Goal: Task Accomplishment & Management: Use online tool/utility

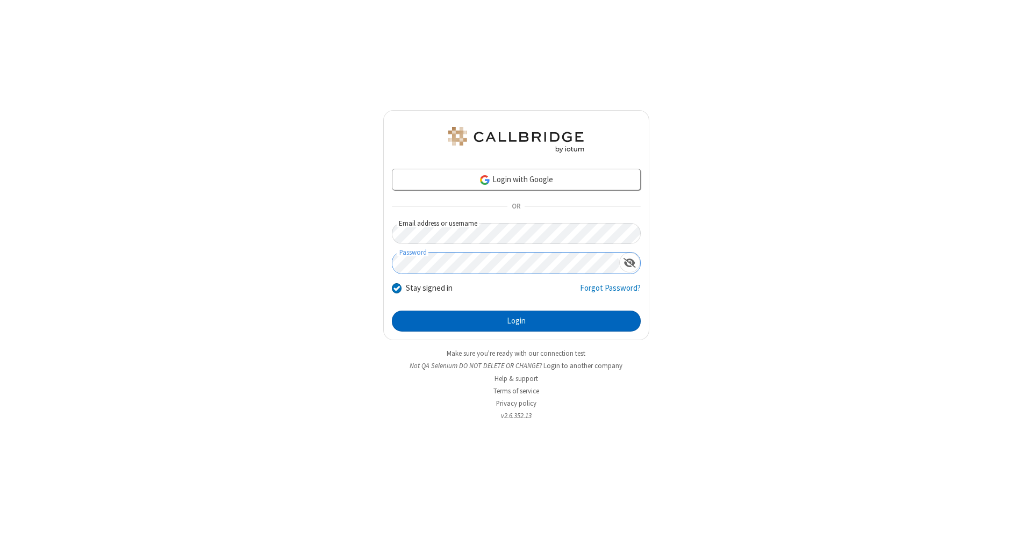
click at [516, 321] on button "Login" at bounding box center [516, 322] width 249 height 22
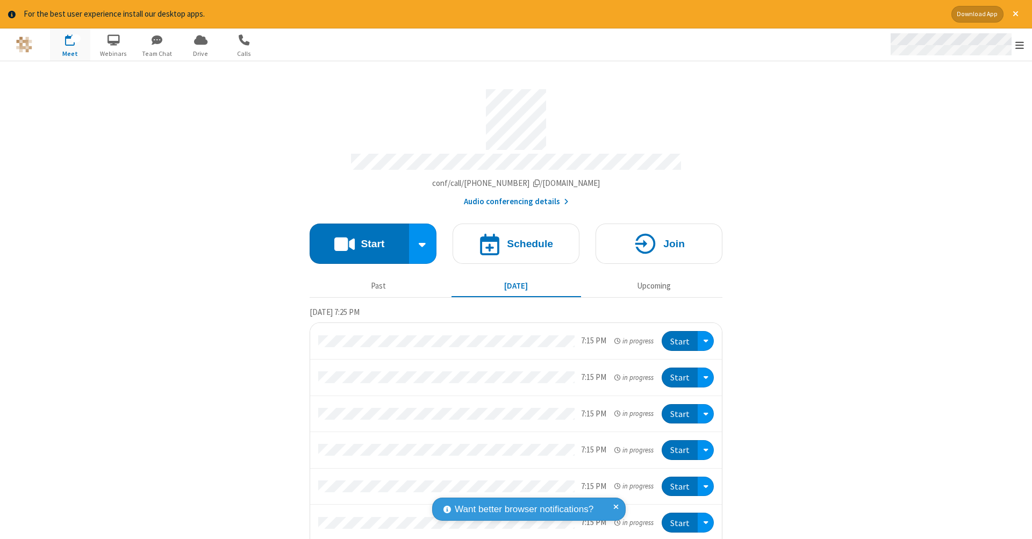
click at [1020, 45] on span "Open menu" at bounding box center [1019, 45] width 9 height 11
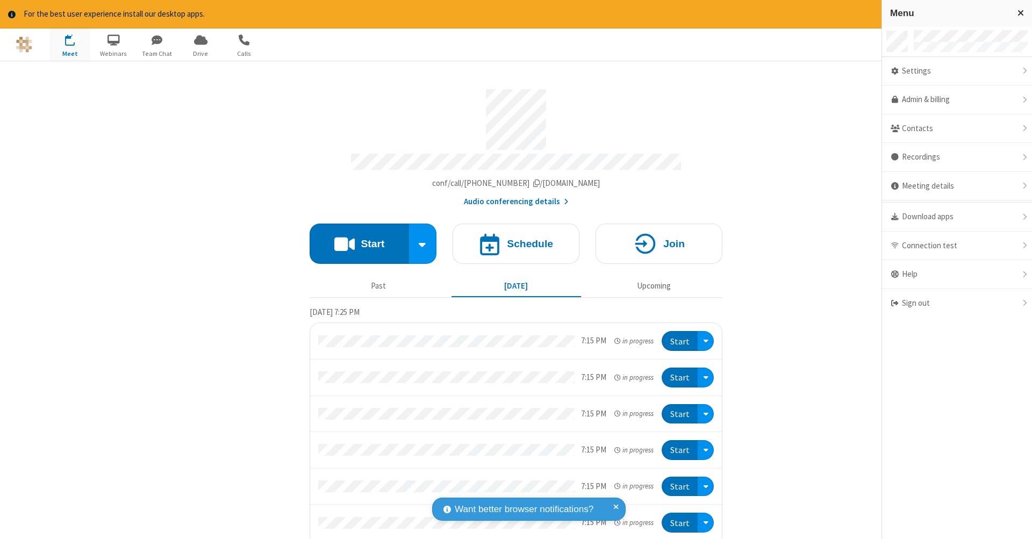
click at [70, 44] on span "button" at bounding box center [70, 40] width 40 height 18
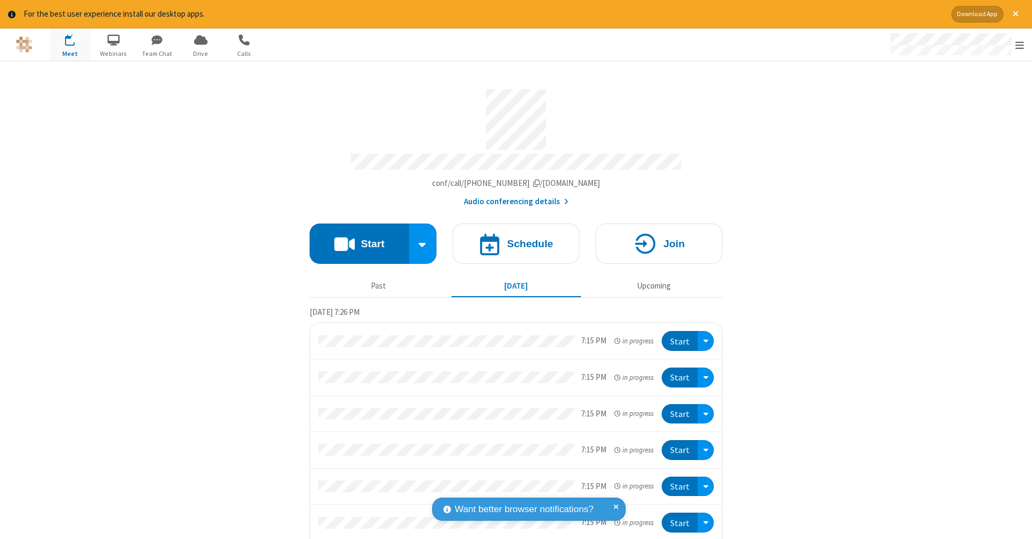
click at [70, 44] on span "button" at bounding box center [70, 40] width 40 height 18
click at [512, 239] on h4 "Schedule" at bounding box center [530, 244] width 46 height 10
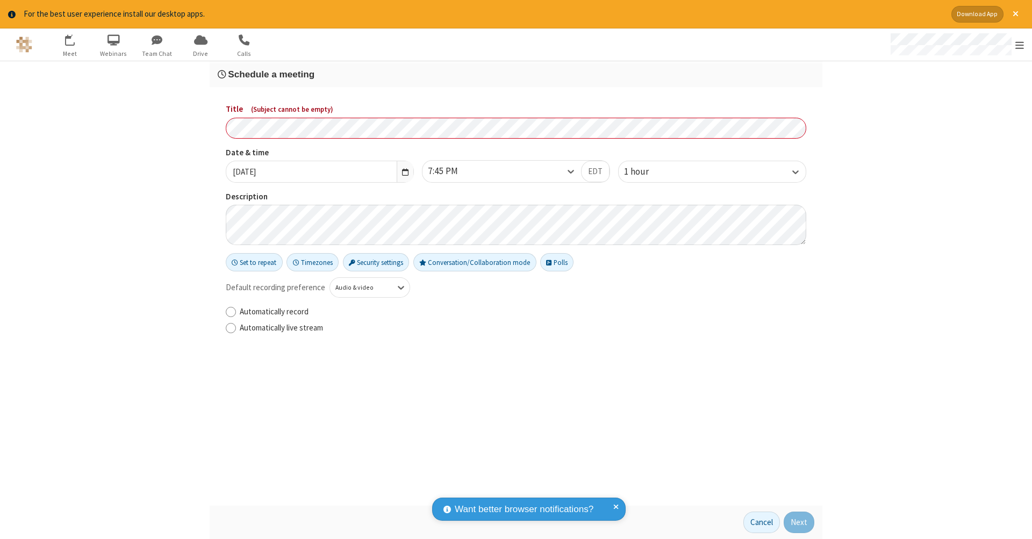
click at [516, 74] on h3 "Schedule a meeting" at bounding box center [516, 74] width 597 height 10
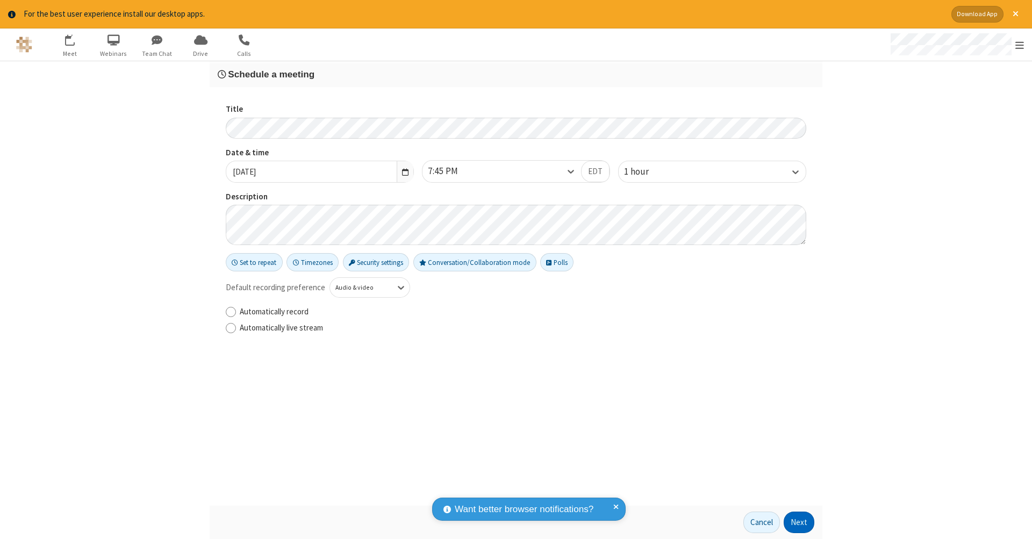
click at [799, 522] on button "Next" at bounding box center [799, 523] width 31 height 22
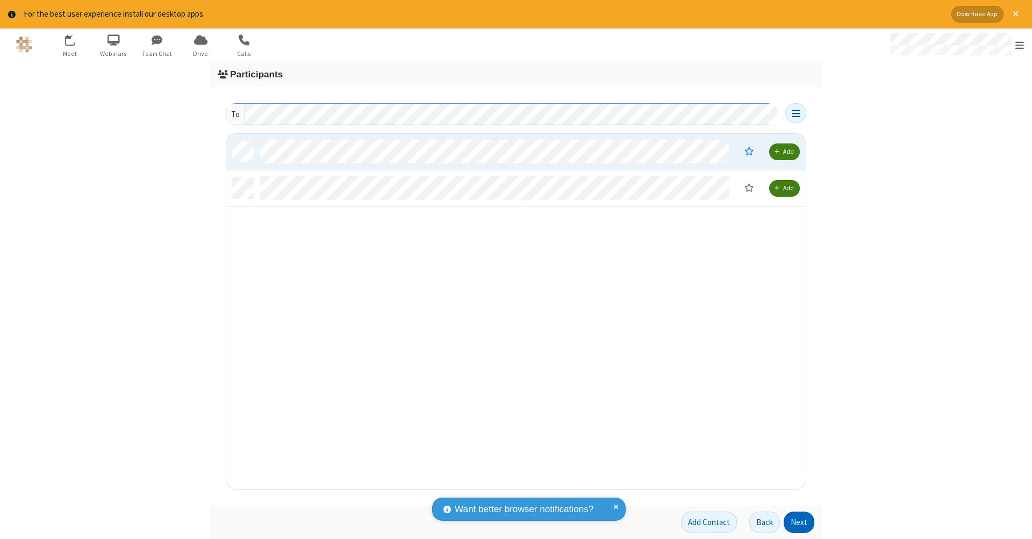
click at [799, 522] on button "Next" at bounding box center [799, 523] width 31 height 22
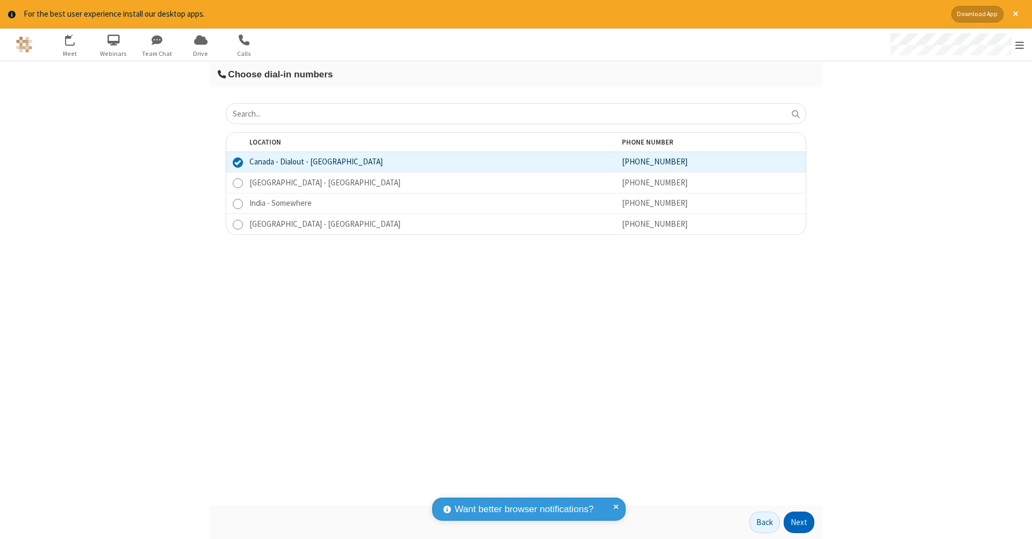
click at [799, 522] on button "Next" at bounding box center [799, 523] width 31 height 22
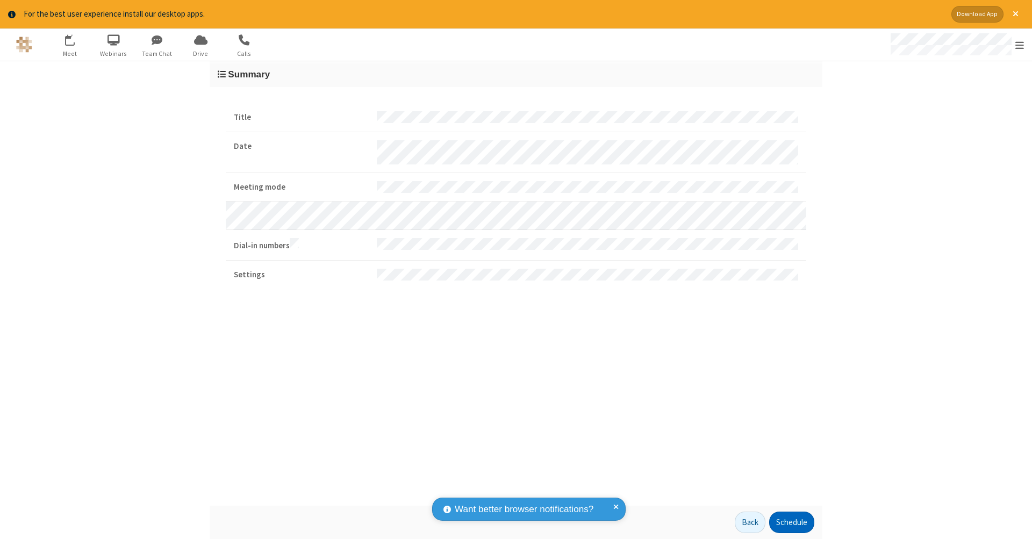
click at [791, 522] on button "Schedule" at bounding box center [791, 523] width 45 height 22
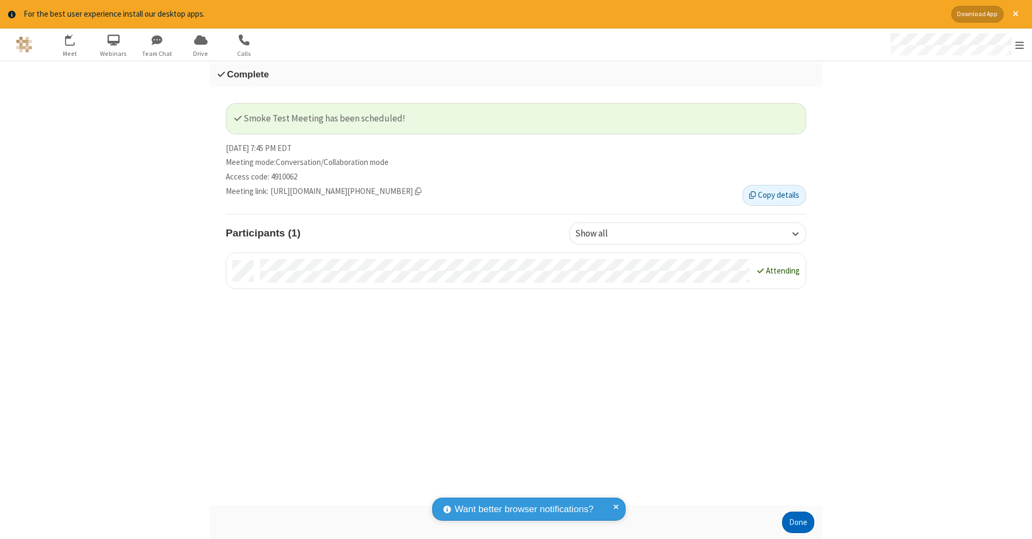
click at [798, 522] on button "Done" at bounding box center [798, 523] width 32 height 22
